Goal: Task Accomplishment & Management: Manage account settings

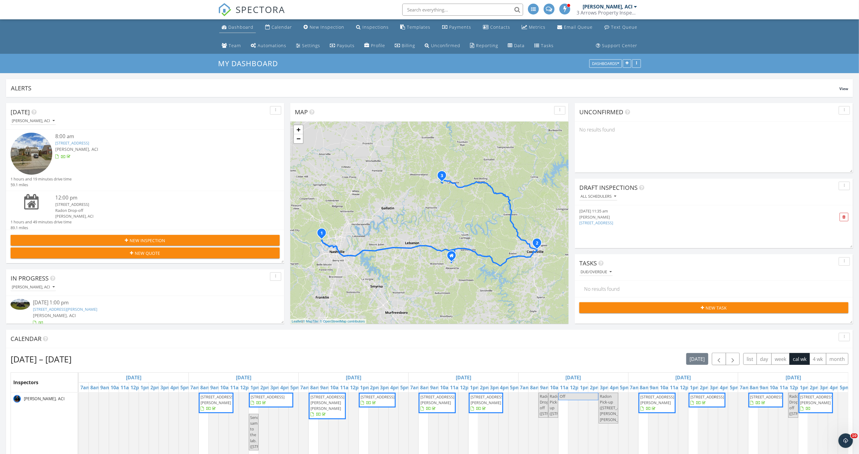
click at [246, 28] on div "Dashboard" at bounding box center [240, 27] width 25 height 6
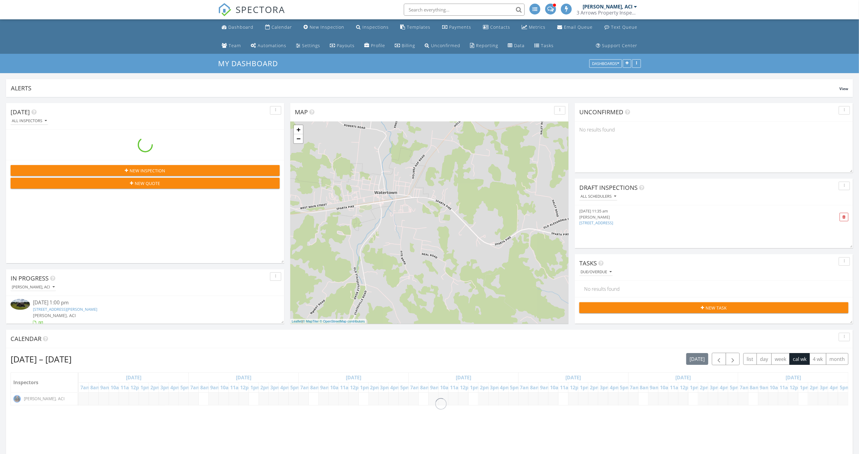
scroll to position [160, 847]
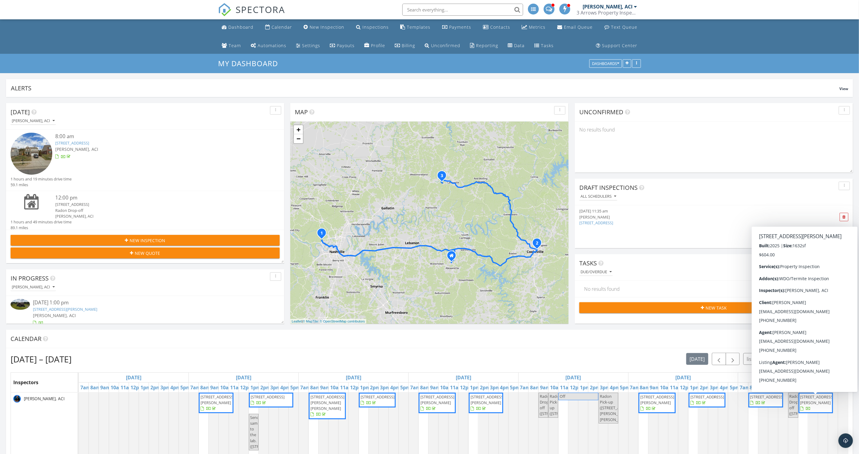
click at [809, 398] on span "219 Cheney Ln , Lafayette 37083" at bounding box center [818, 399] width 34 height 11
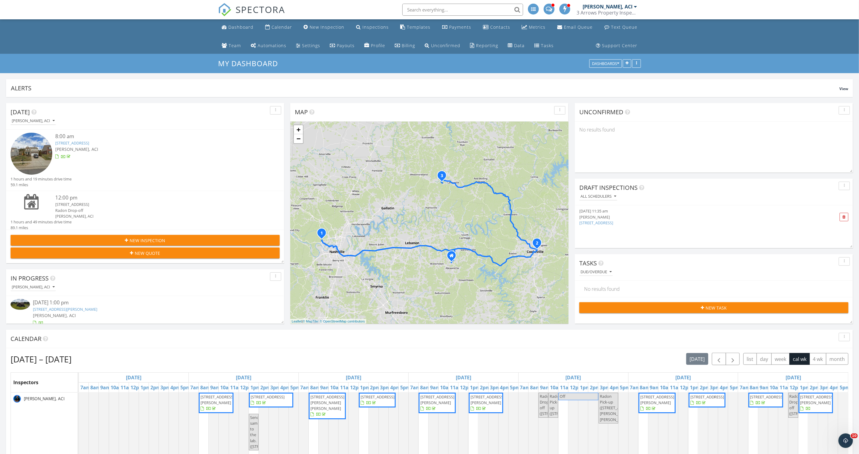
scroll to position [0, 0]
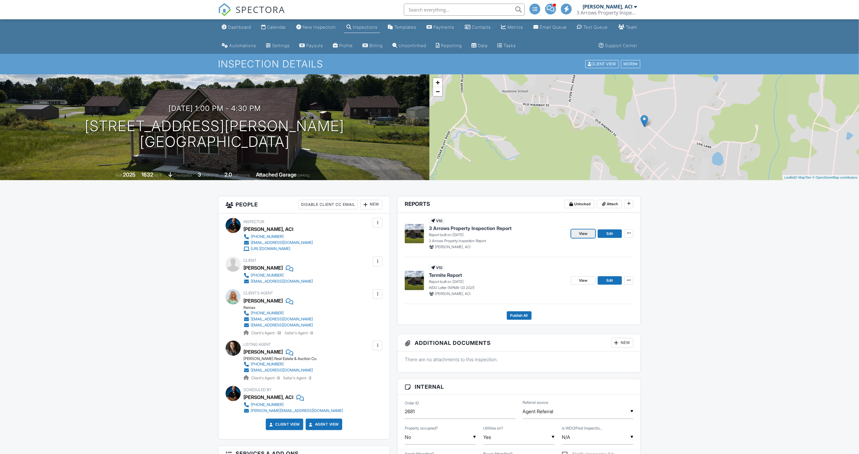
click at [582, 233] on span "View" at bounding box center [583, 234] width 8 height 6
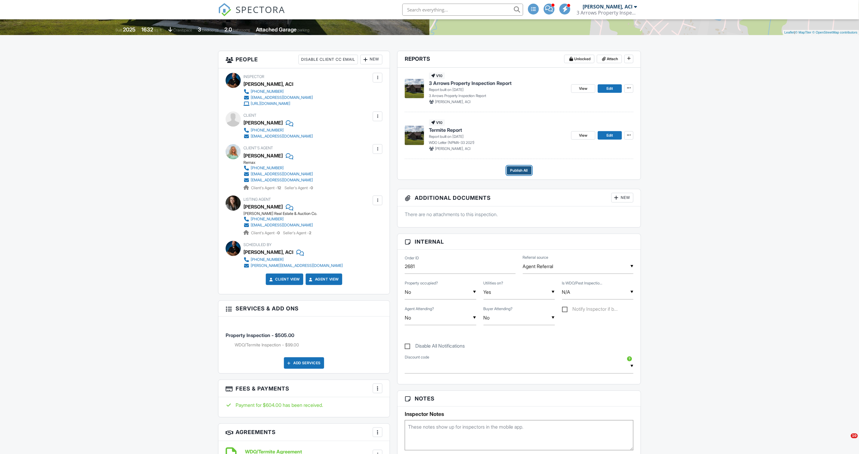
click at [518, 171] on span "Publish All" at bounding box center [520, 170] width 18 height 6
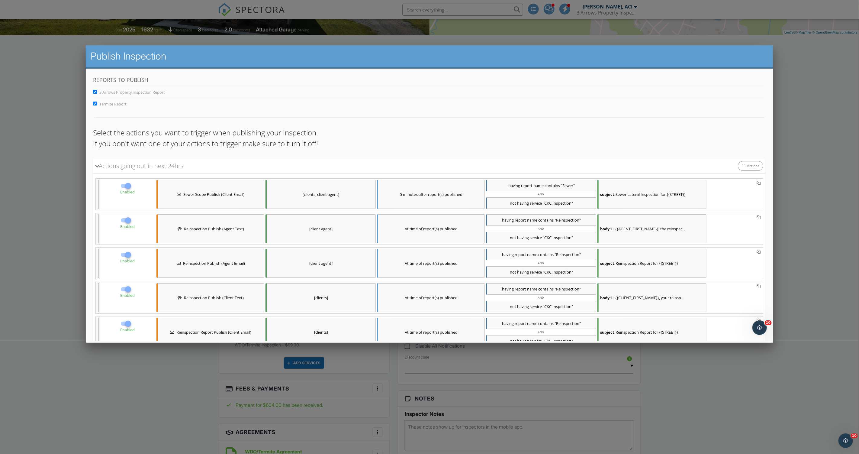
click at [95, 92] on input "3 Arrows Property Inspection Report" at bounding box center [95, 92] width 4 height 4
checkbox input "true"
click at [96, 104] on input "Termite Report" at bounding box center [95, 104] width 4 height 4
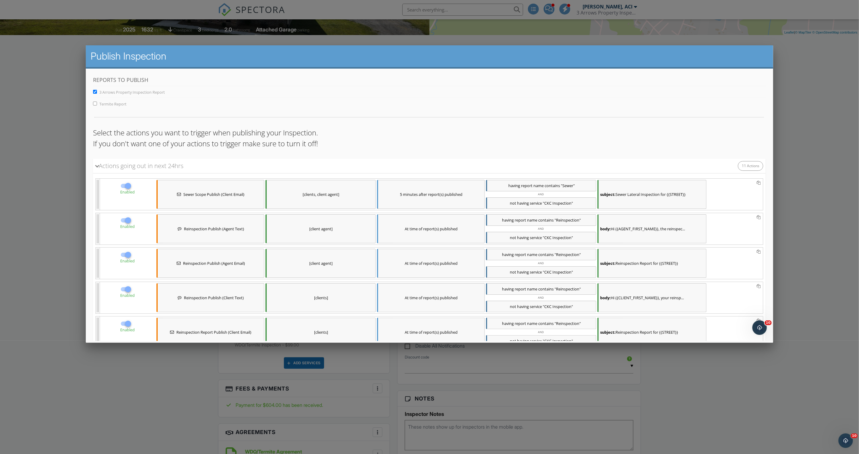
checkbox input "true"
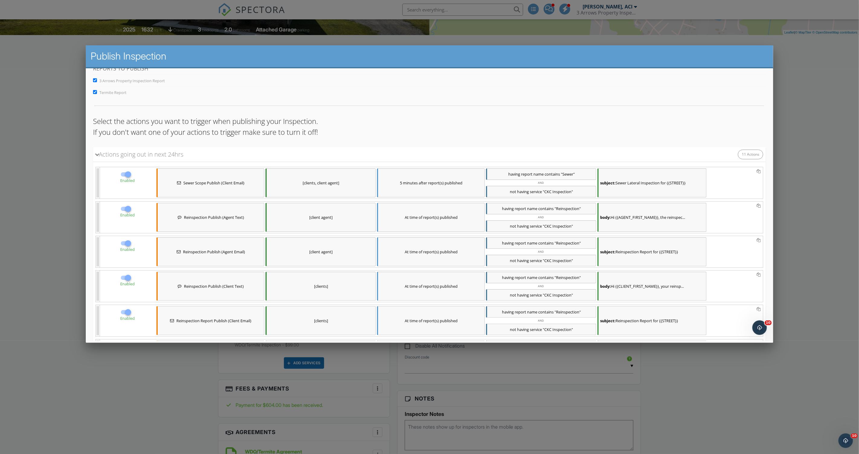
scroll to position [373, 0]
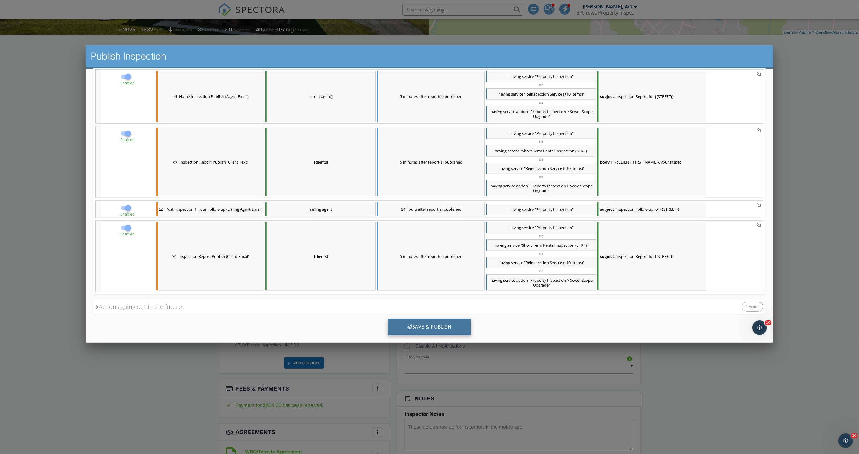
click at [427, 319] on div "Save & Publish" at bounding box center [429, 327] width 83 height 16
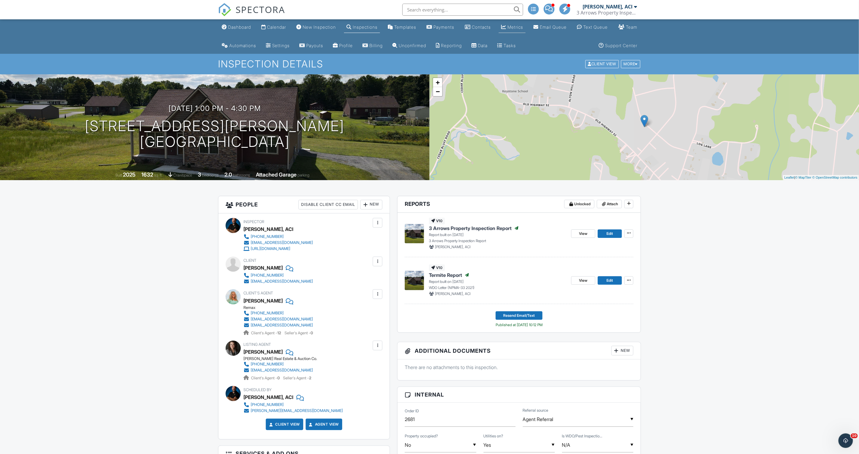
click at [523, 29] on div "Metrics" at bounding box center [516, 26] width 16 height 5
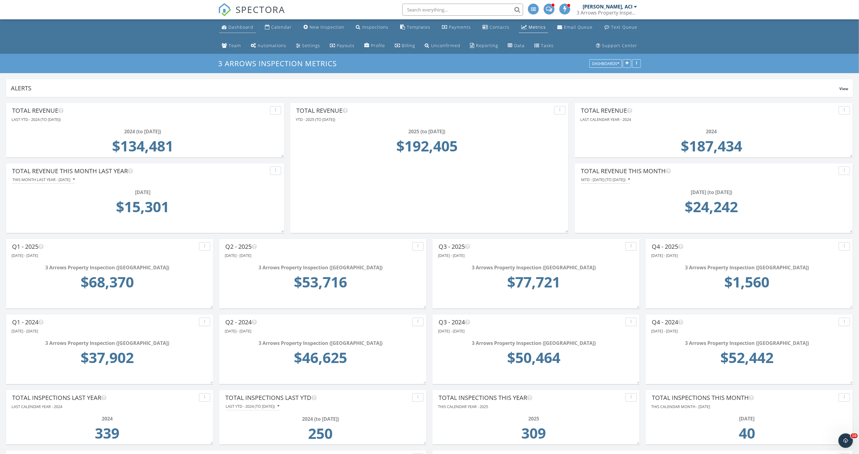
click at [228, 31] on link "Dashboard" at bounding box center [237, 27] width 37 height 11
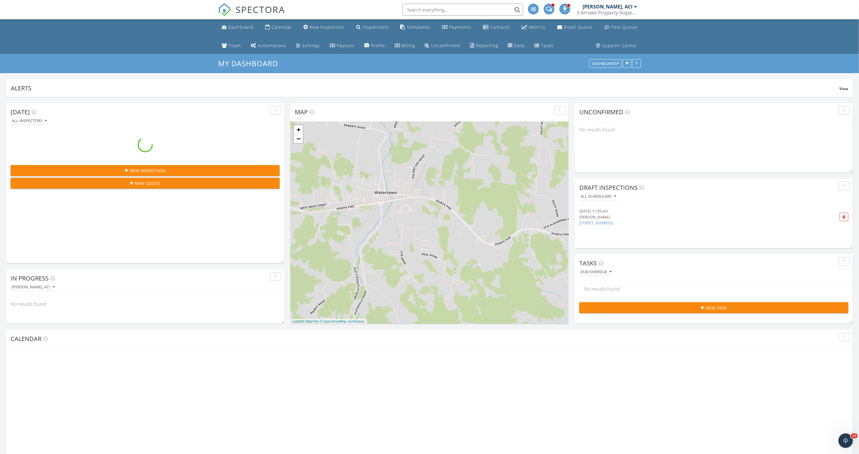
scroll to position [160, 847]
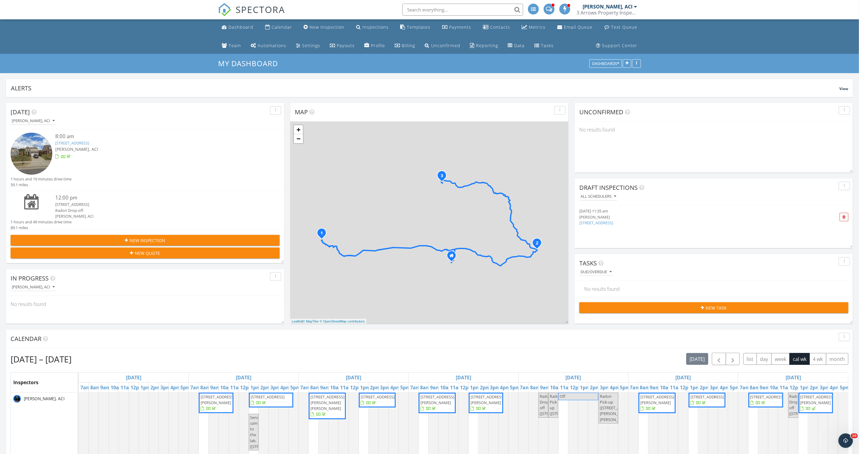
click at [552, 10] on span at bounding box center [549, 8] width 6 height 5
